Goal: Task Accomplishment & Management: Manage account settings

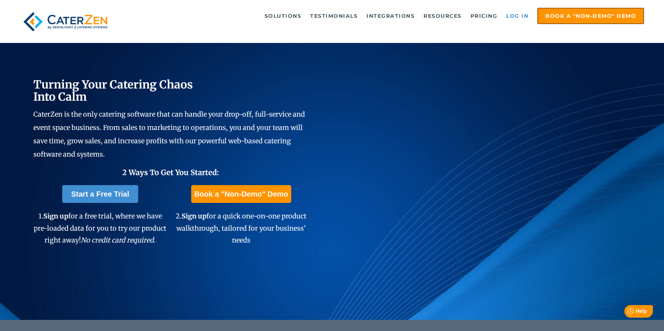
click at [525, 14] on link "Log in" at bounding box center [517, 16] width 30 height 15
click at [524, 14] on link "Log in" at bounding box center [517, 16] width 30 height 15
click at [519, 16] on link "Log in" at bounding box center [517, 16] width 30 height 15
click at [516, 17] on link "Log in" at bounding box center [517, 16] width 30 height 15
